Goal: Task Accomplishment & Management: Use online tool/utility

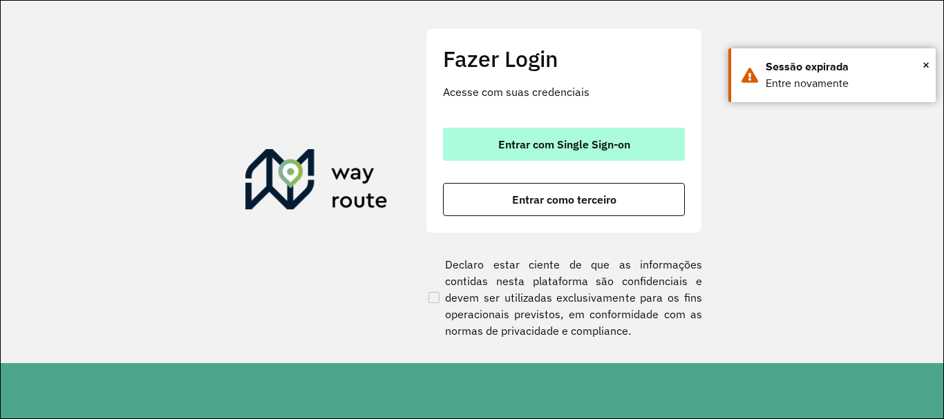
click at [610, 135] on button "Entrar com Single Sign-on" at bounding box center [564, 144] width 242 height 33
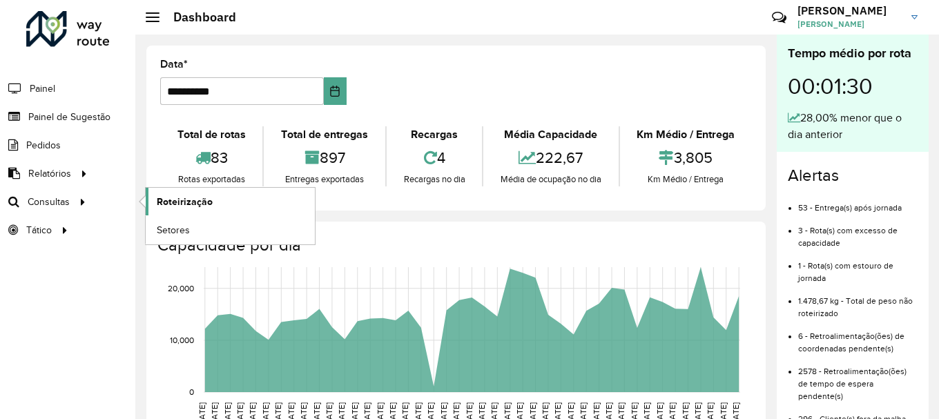
click at [177, 207] on span "Roteirização" at bounding box center [185, 202] width 56 height 15
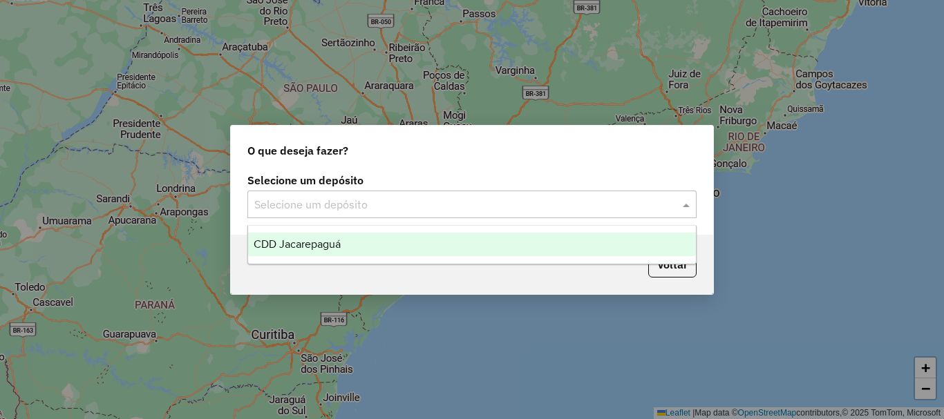
click at [379, 209] on input "text" at bounding box center [458, 205] width 408 height 17
click at [350, 243] on div "CDD Jacarepaguá" at bounding box center [472, 244] width 448 height 23
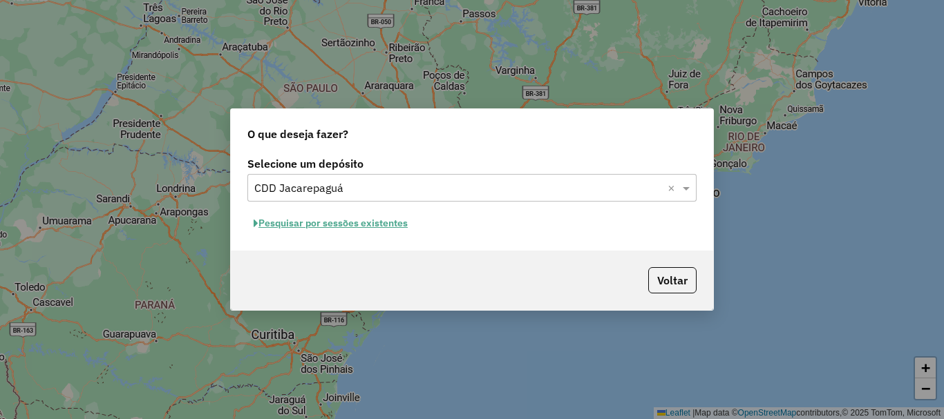
click at [350, 231] on button "Pesquisar por sessões existentes" at bounding box center [330, 223] width 166 height 21
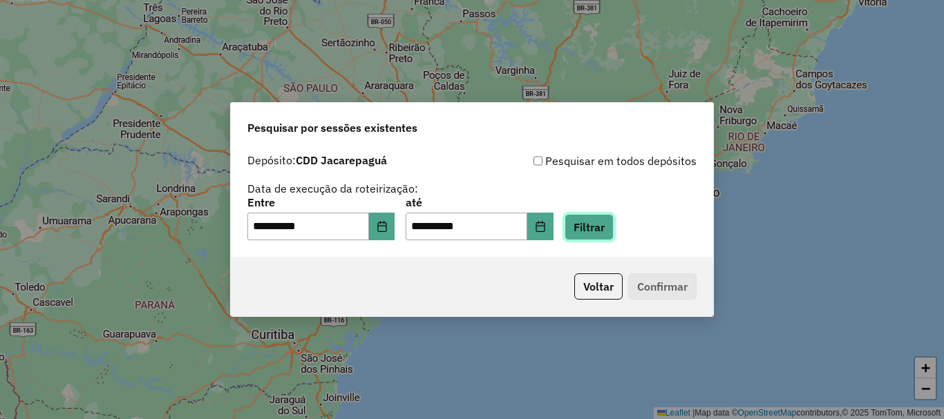
click at [611, 227] on button "Filtrar" at bounding box center [588, 227] width 49 height 26
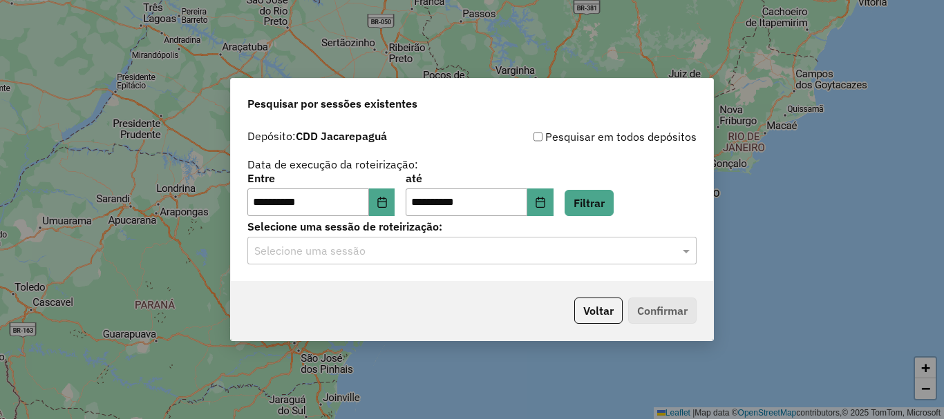
click at [365, 264] on div "Selecione uma sessão" at bounding box center [471, 251] width 449 height 28
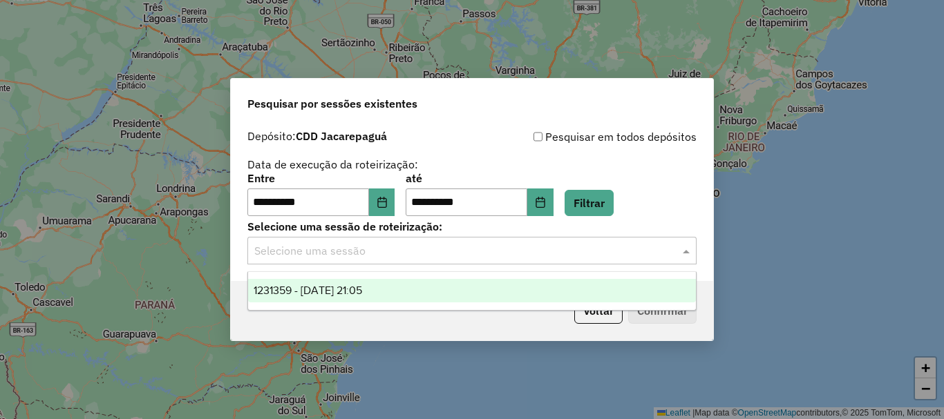
click at [350, 294] on span "1231359 - [DATE] 21:05" at bounding box center [308, 291] width 108 height 12
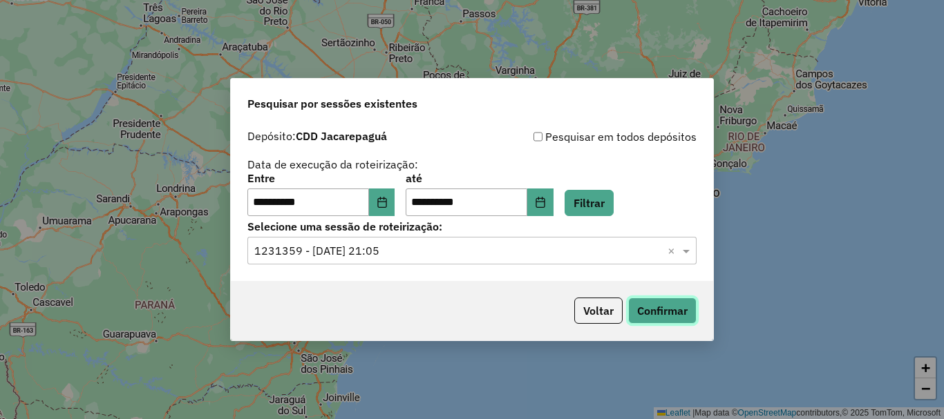
click at [672, 305] on button "Confirmar" at bounding box center [662, 311] width 68 height 26
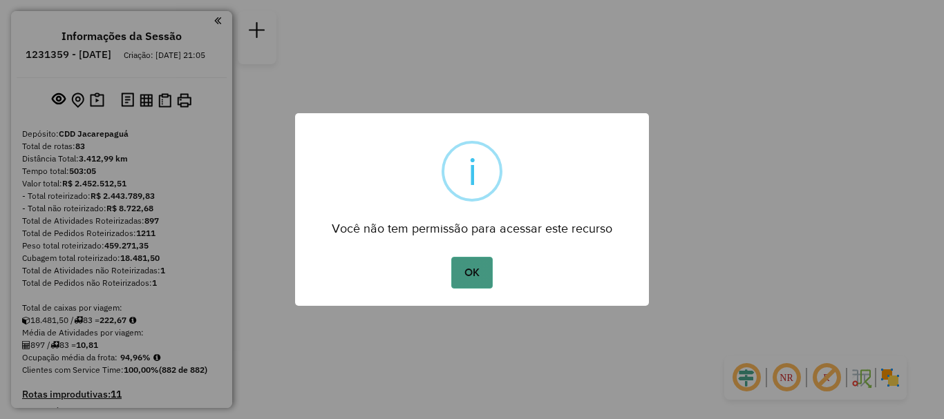
click at [470, 274] on button "OK" at bounding box center [471, 273] width 41 height 32
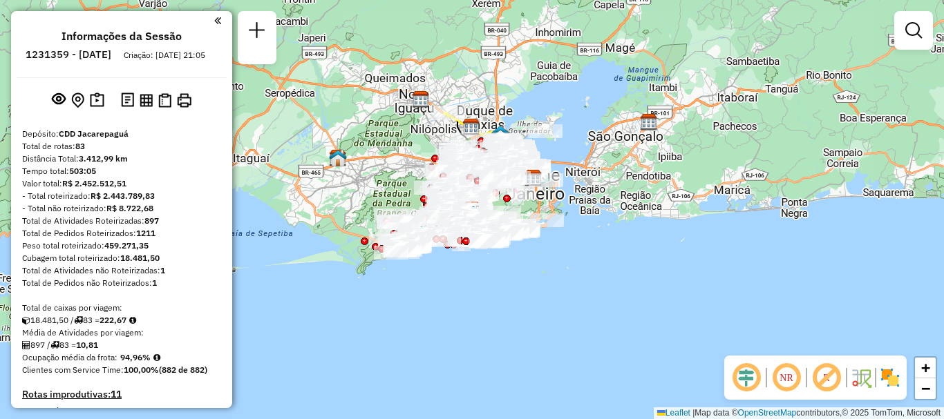
scroll to position [2874, 0]
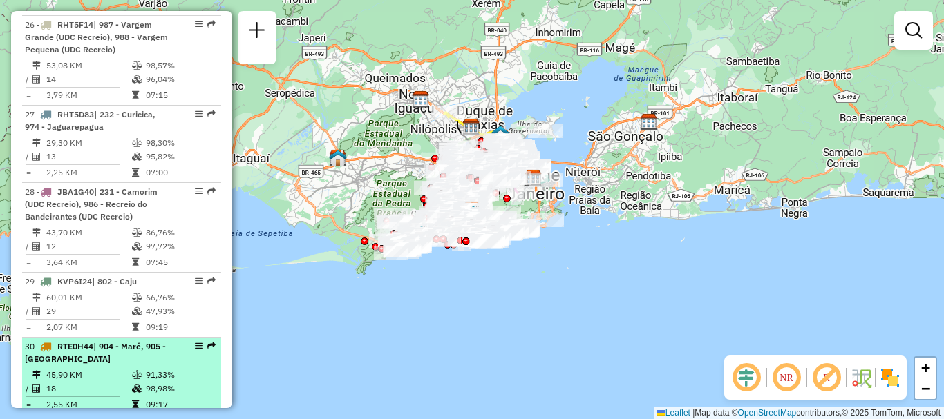
click at [115, 368] on td "45,90 KM" at bounding box center [89, 375] width 86 height 14
select select "**********"
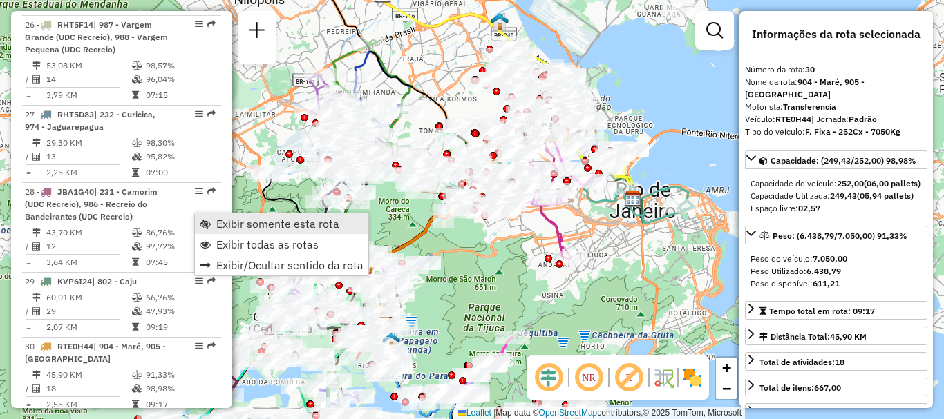
click at [242, 221] on span "Exibir somente esta rota" at bounding box center [277, 223] width 123 height 11
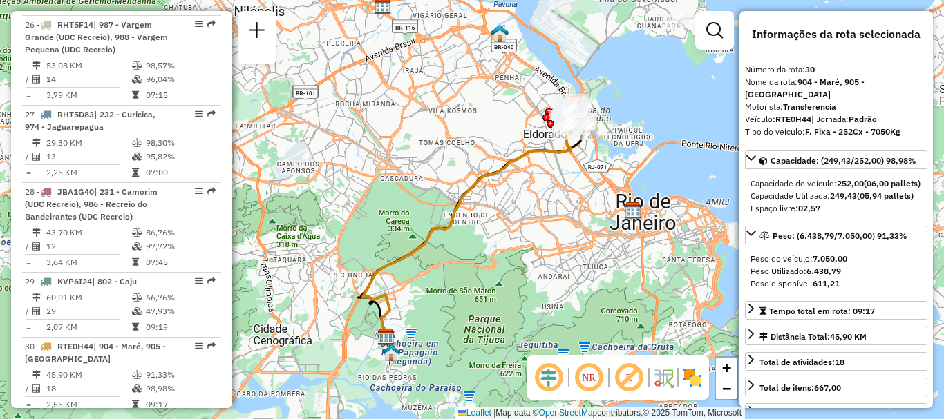
drag, startPoint x: 544, startPoint y: 171, endPoint x: 547, endPoint y: 218, distance: 47.1
click at [545, 220] on div "Janela de atendimento Grade de atendimento Capacidade Transportadoras Veículos …" at bounding box center [472, 209] width 944 height 419
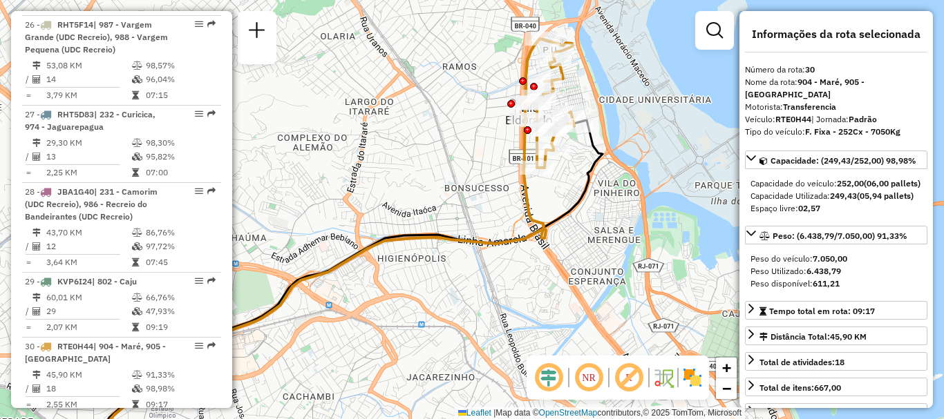
drag, startPoint x: 580, startPoint y: 157, endPoint x: 597, endPoint y: 238, distance: 82.6
click at [597, 238] on icon at bounding box center [341, 298] width 522 height 356
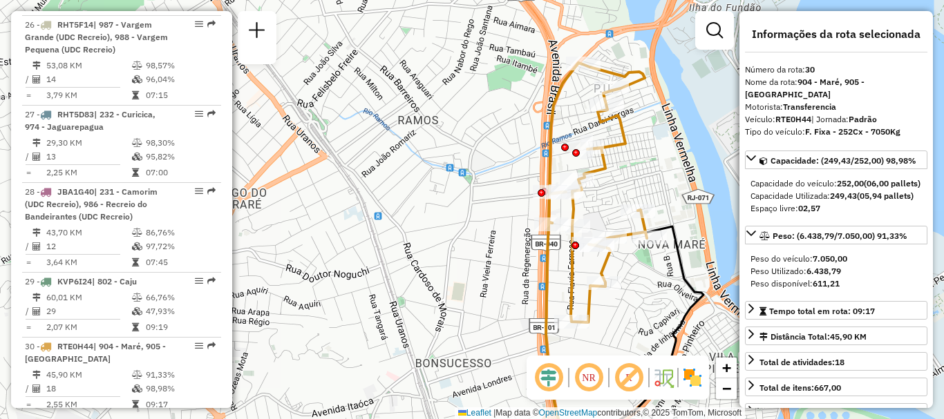
drag, startPoint x: 582, startPoint y: 119, endPoint x: 656, endPoint y: 162, distance: 85.4
click at [656, 162] on div "Janela de atendimento Grade de atendimento Capacidade Transportadoras Veículos …" at bounding box center [472, 209] width 944 height 419
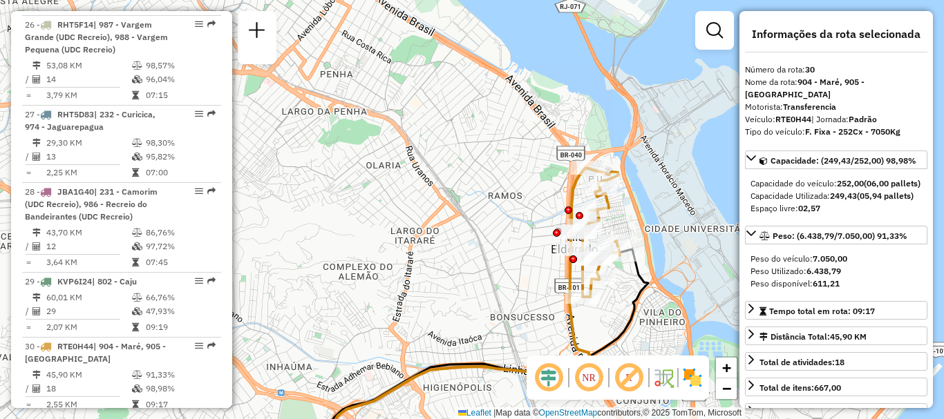
scroll to position [4743, 0]
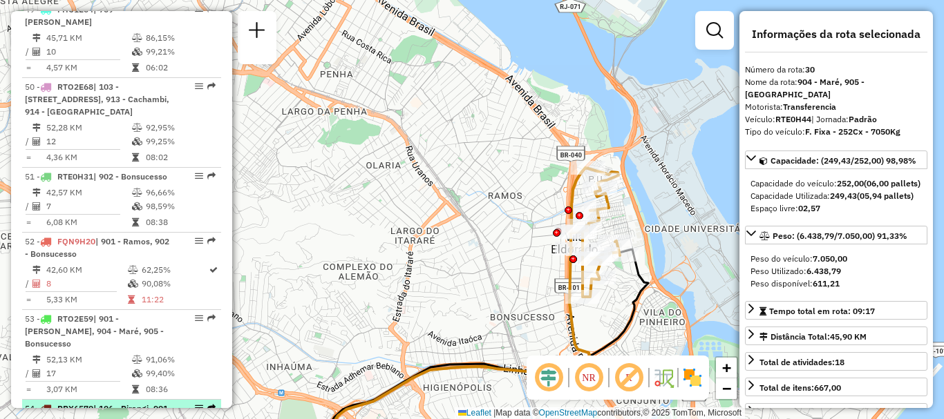
click at [68, 403] on span "| 106 - Pirangi, 901 - Ramos" at bounding box center [96, 414] width 143 height 23
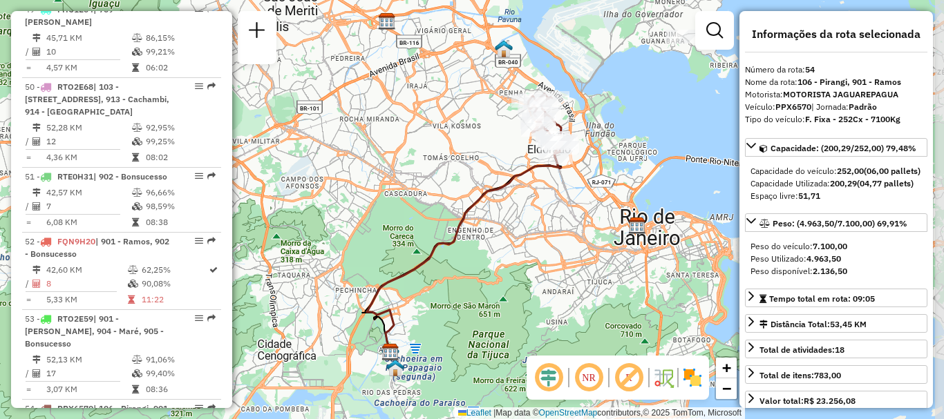
click at [466, 156] on div "Janela de atendimento Grade de atendimento Capacidade Transportadoras Veículos …" at bounding box center [472, 209] width 944 height 419
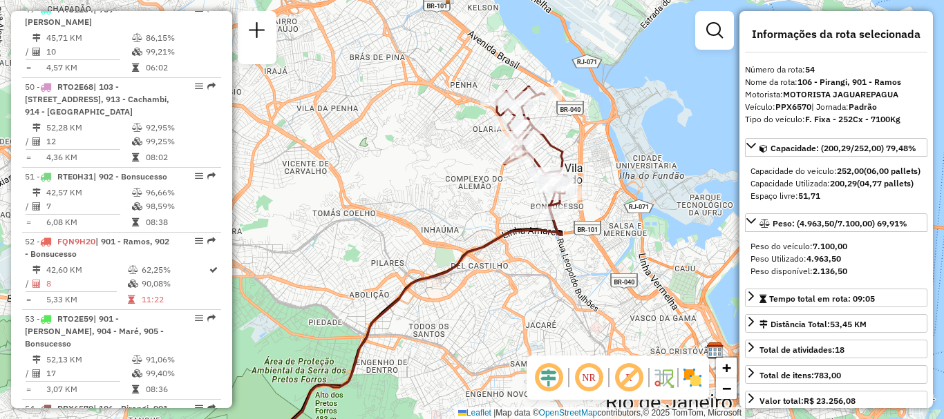
drag, startPoint x: 516, startPoint y: 153, endPoint x: 468, endPoint y: 199, distance: 66.0
click at [468, 199] on div "Janela de atendimento Grade de atendimento Capacidade Transportadoras Veículos …" at bounding box center [472, 209] width 944 height 419
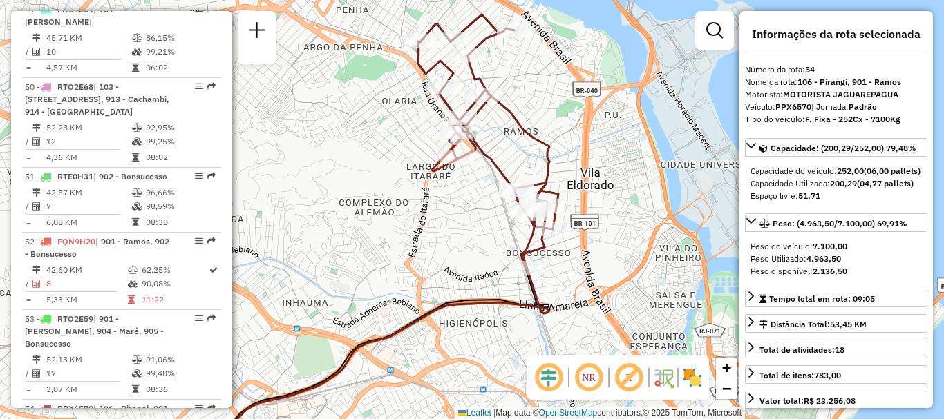
drag, startPoint x: 548, startPoint y: 145, endPoint x: 573, endPoint y: 153, distance: 25.6
click at [554, 147] on icon at bounding box center [488, 142] width 140 height 254
